Goal: Task Accomplishment & Management: Complete application form

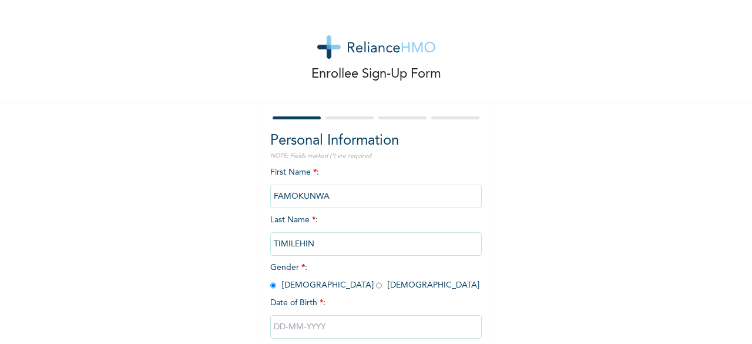
scroll to position [59, 0]
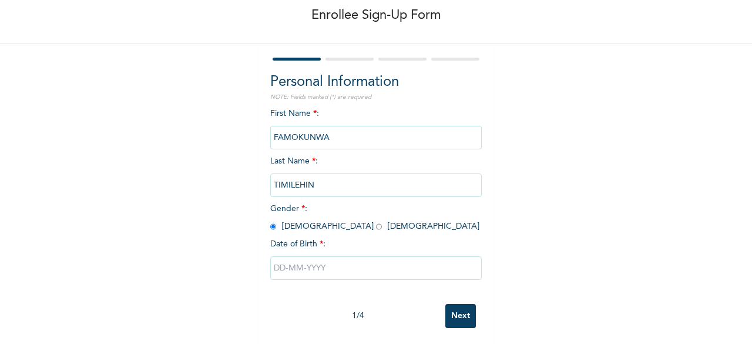
click at [314, 267] on input "text" at bounding box center [375, 267] width 211 height 23
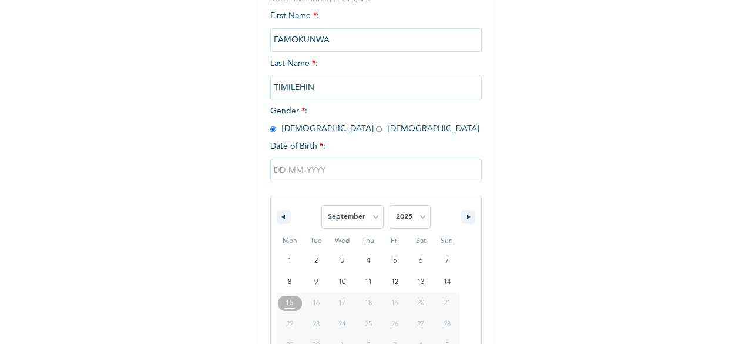
scroll to position [191, 0]
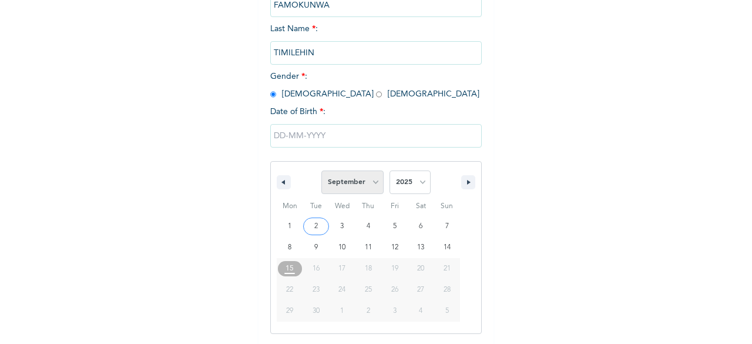
click at [367, 181] on select "January February March April May June July August September October November De…" at bounding box center [352, 181] width 62 height 23
select select "2"
click at [321, 172] on select "January February March April May June July August September October November De…" at bounding box center [352, 181] width 62 height 23
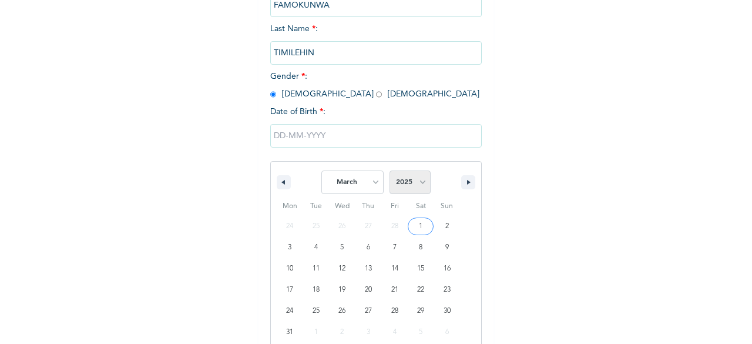
click at [419, 184] on select "2025 2024 2023 2022 2021 2020 2019 2018 2017 2016 2015 2014 2013 2012 2011 2010…" at bounding box center [409, 181] width 41 height 23
select select "2001"
click at [389, 172] on select "2025 2024 2023 2022 2021 2020 2019 2018 2017 2016 2015 2014 2013 2012 2011 2010…" at bounding box center [409, 181] width 41 height 23
type input "[DATE]"
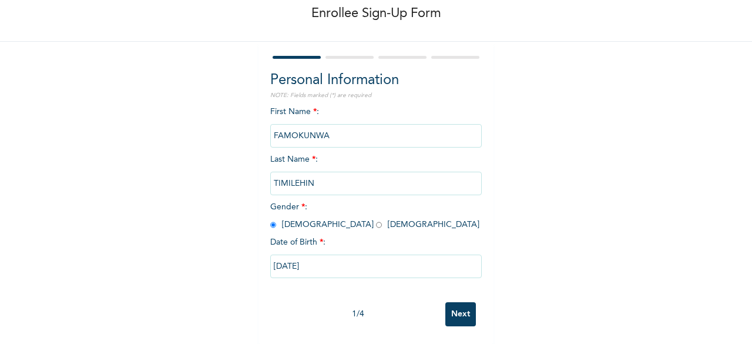
click at [450, 304] on input "Next" at bounding box center [460, 314] width 31 height 24
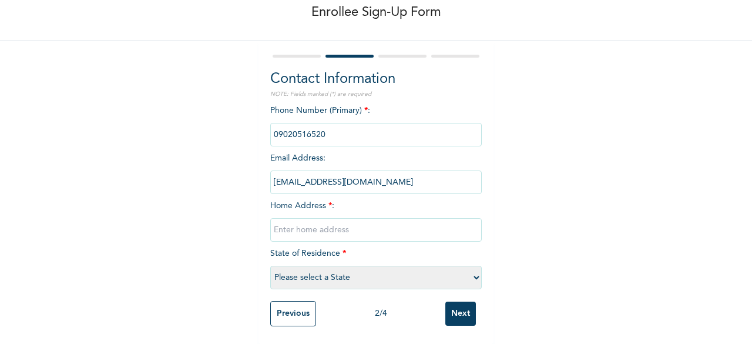
click at [328, 218] on input "text" at bounding box center [375, 229] width 211 height 23
type input "m"
click at [445, 301] on input "Next" at bounding box center [460, 313] width 31 height 24
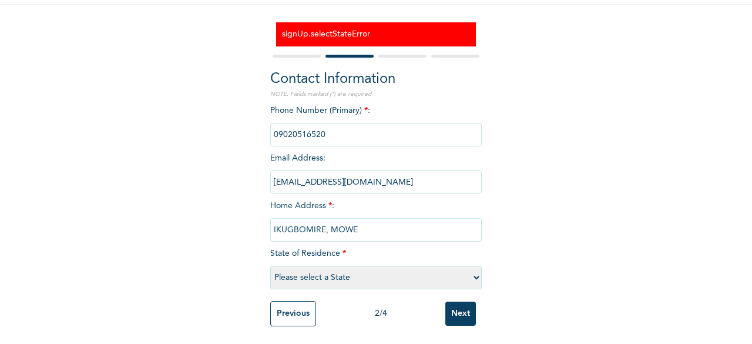
scroll to position [107, 0]
type input "IKUGBOMIRE, MOWE"
click at [374, 265] on select "Please select a State [PERSON_NAME] (FCT) [PERSON_NAME] Ibom [GEOGRAPHIC_DATA] …" at bounding box center [375, 276] width 211 height 23
select select "28"
click at [270, 265] on select "Please select a State [PERSON_NAME] (FCT) [PERSON_NAME] Ibom [GEOGRAPHIC_DATA] …" at bounding box center [375, 276] width 211 height 23
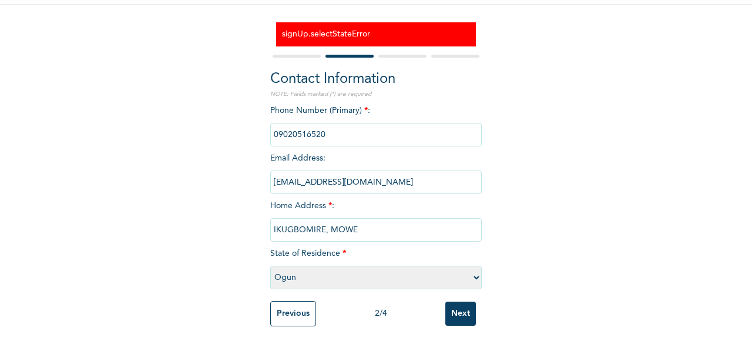
click at [462, 303] on input "Next" at bounding box center [460, 313] width 31 height 24
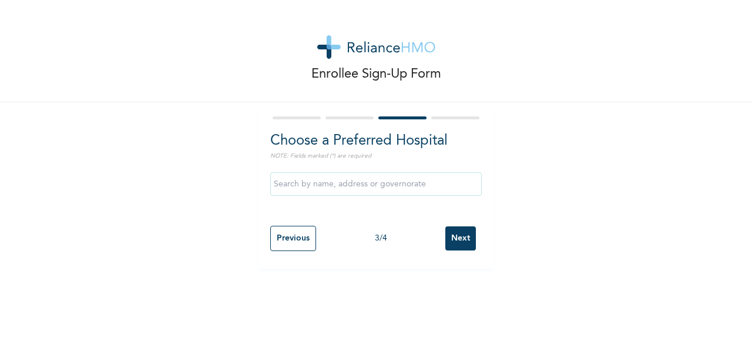
click at [194, 136] on div "Enrollee Sign-Up Form Choose a Preferred Hospital NOTE: Fields marked (*) are r…" at bounding box center [376, 134] width 752 height 268
click at [337, 189] on input "text" at bounding box center [375, 183] width 211 height 23
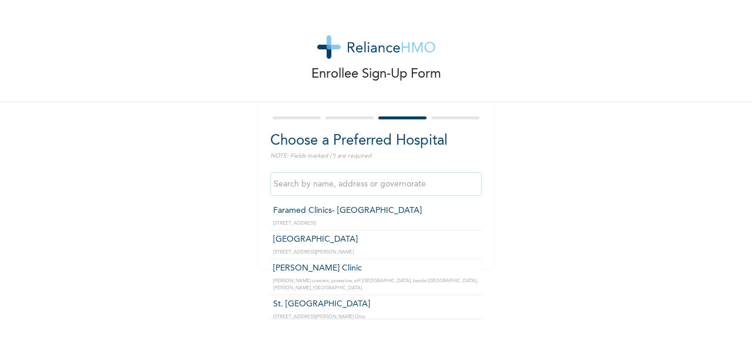
paste input "Lantos Specialist Hospital"
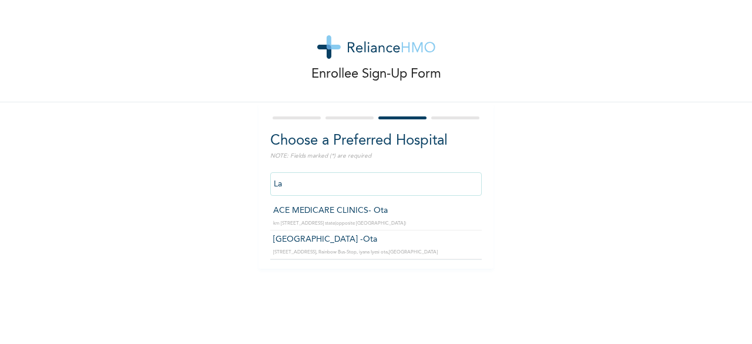
type input "L"
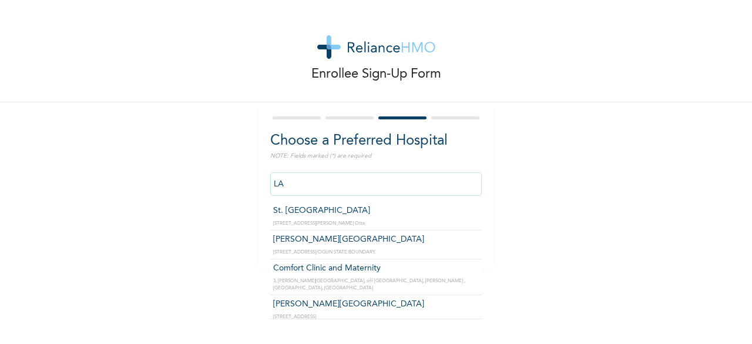
type input "L"
type input "l"
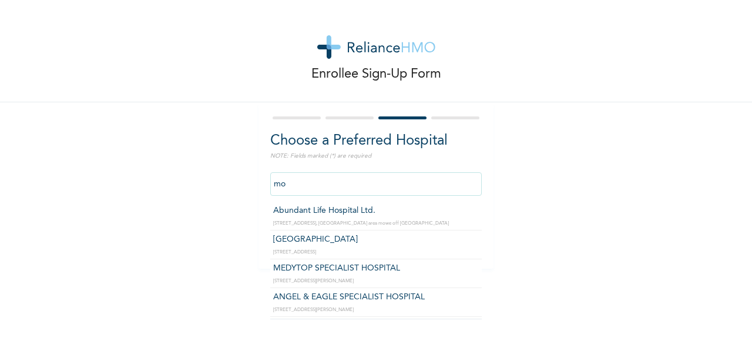
type input "m"
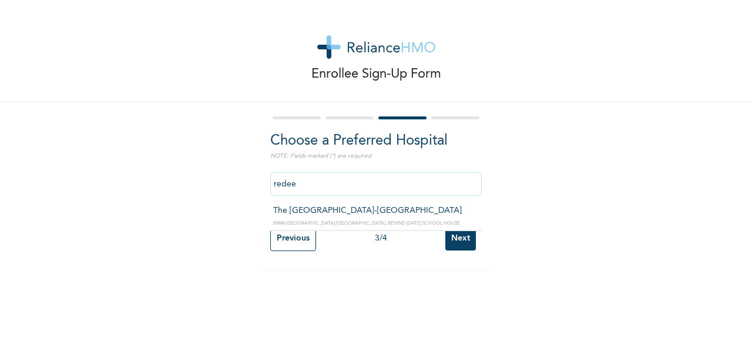
type input "The [GEOGRAPHIC_DATA]-[GEOGRAPHIC_DATA]"
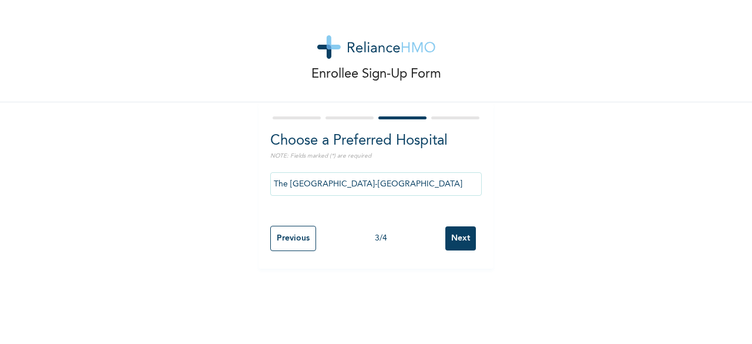
click at [463, 237] on input "Next" at bounding box center [460, 238] width 31 height 24
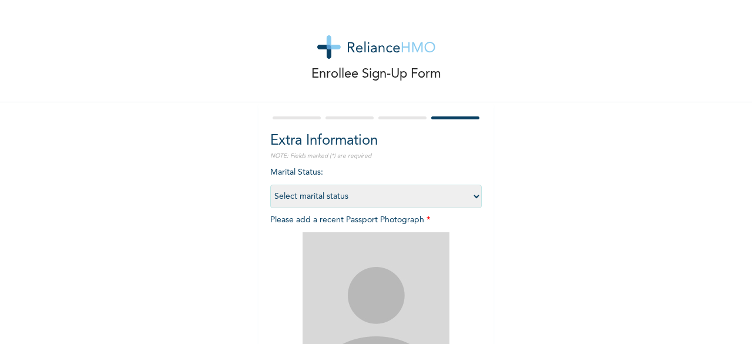
click at [411, 199] on select "Select marital status [DEMOGRAPHIC_DATA] Married [DEMOGRAPHIC_DATA] Widow/[DEMO…" at bounding box center [375, 195] width 211 height 23
select select "1"
click at [270, 184] on select "Select marital status [DEMOGRAPHIC_DATA] Married [DEMOGRAPHIC_DATA] Widow/[DEMO…" at bounding box center [375, 195] width 211 height 23
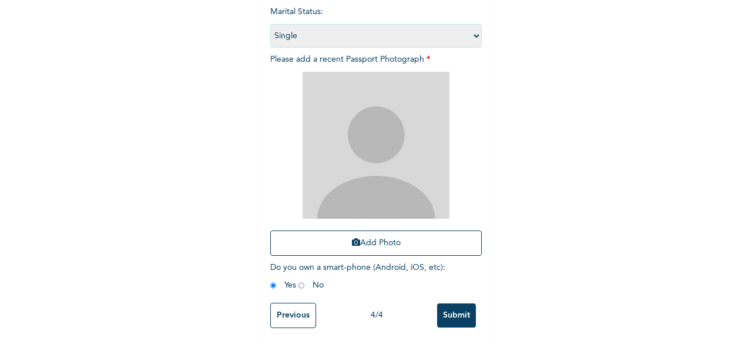
scroll to position [172, 0]
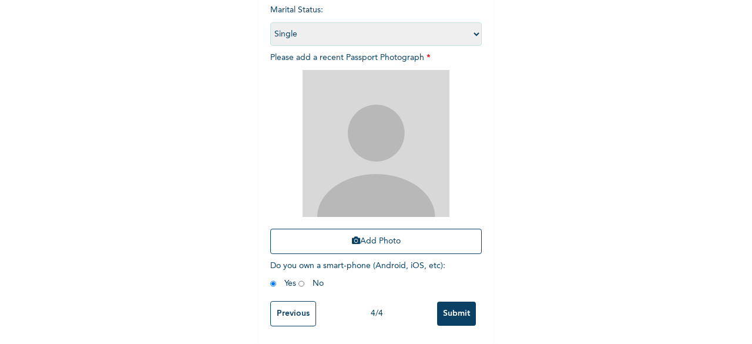
click at [194, 151] on div "Enrollee Sign-Up Form Extra Information NOTE: Fields marked (*) are required Ma…" at bounding box center [376, 91] width 752 height 506
drag, startPoint x: 428, startPoint y: 166, endPoint x: 415, endPoint y: 166, distance: 12.3
click at [428, 166] on img at bounding box center [375, 143] width 147 height 147
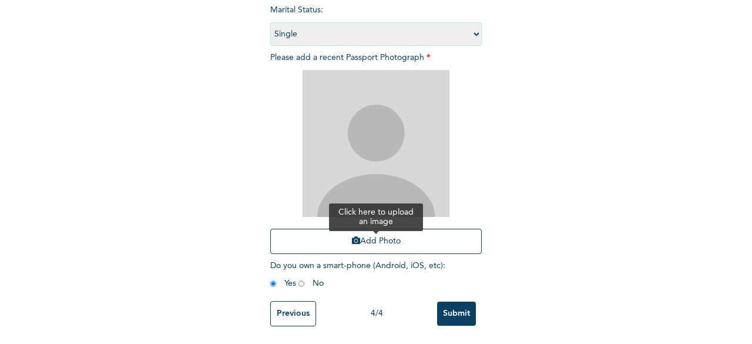
click at [378, 237] on button "Add Photo" at bounding box center [375, 240] width 211 height 25
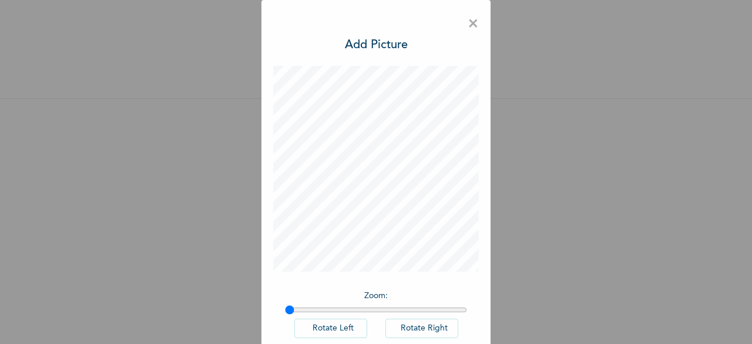
scroll to position [13, 0]
drag, startPoint x: 285, startPoint y: 307, endPoint x: 344, endPoint y: 317, distance: 58.9
click at [344, 314] on input "range" at bounding box center [376, 309] width 182 height 9
drag, startPoint x: 341, startPoint y: 309, endPoint x: 322, endPoint y: 311, distance: 18.9
type input "1.21"
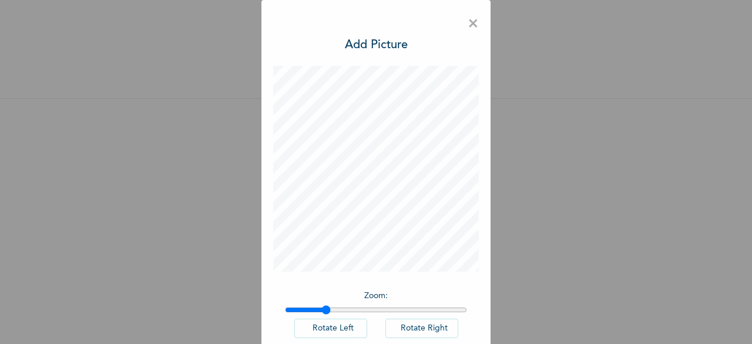
click at [322, 311] on input "range" at bounding box center [376, 309] width 182 height 9
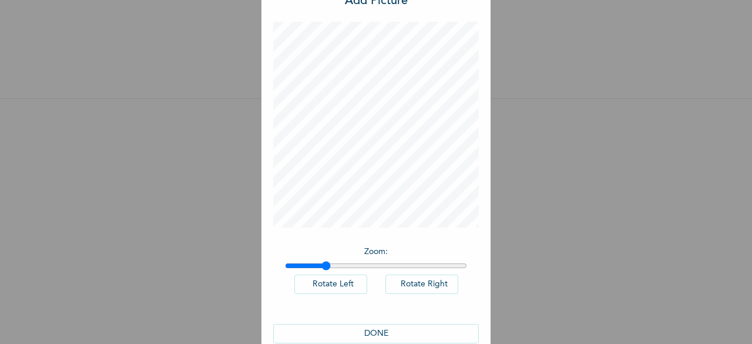
scroll to position [59, 0]
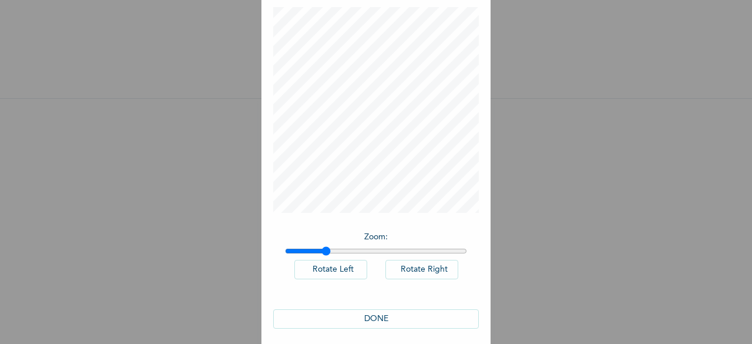
click at [370, 317] on button "DONE" at bounding box center [376, 318] width 206 height 19
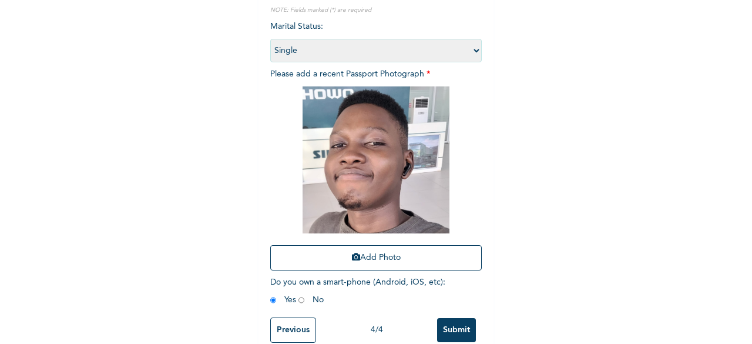
scroll to position [172, 0]
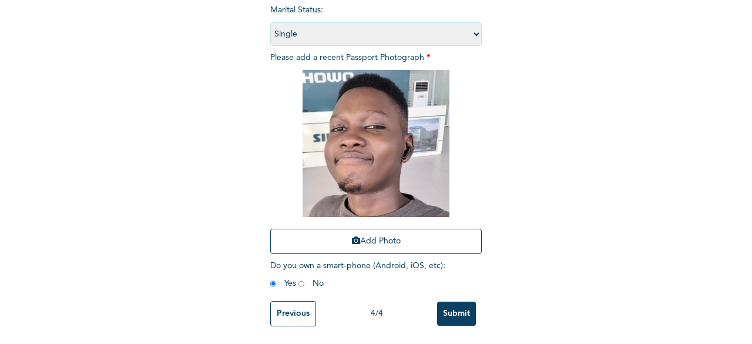
click at [460, 304] on input "Submit" at bounding box center [456, 313] width 39 height 24
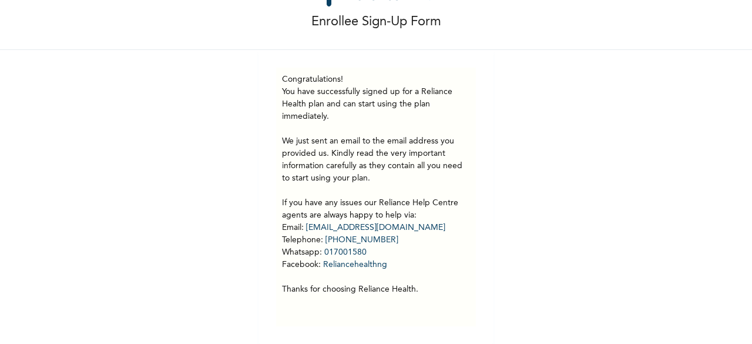
scroll to position [0, 0]
